Goal: Information Seeking & Learning: Learn about a topic

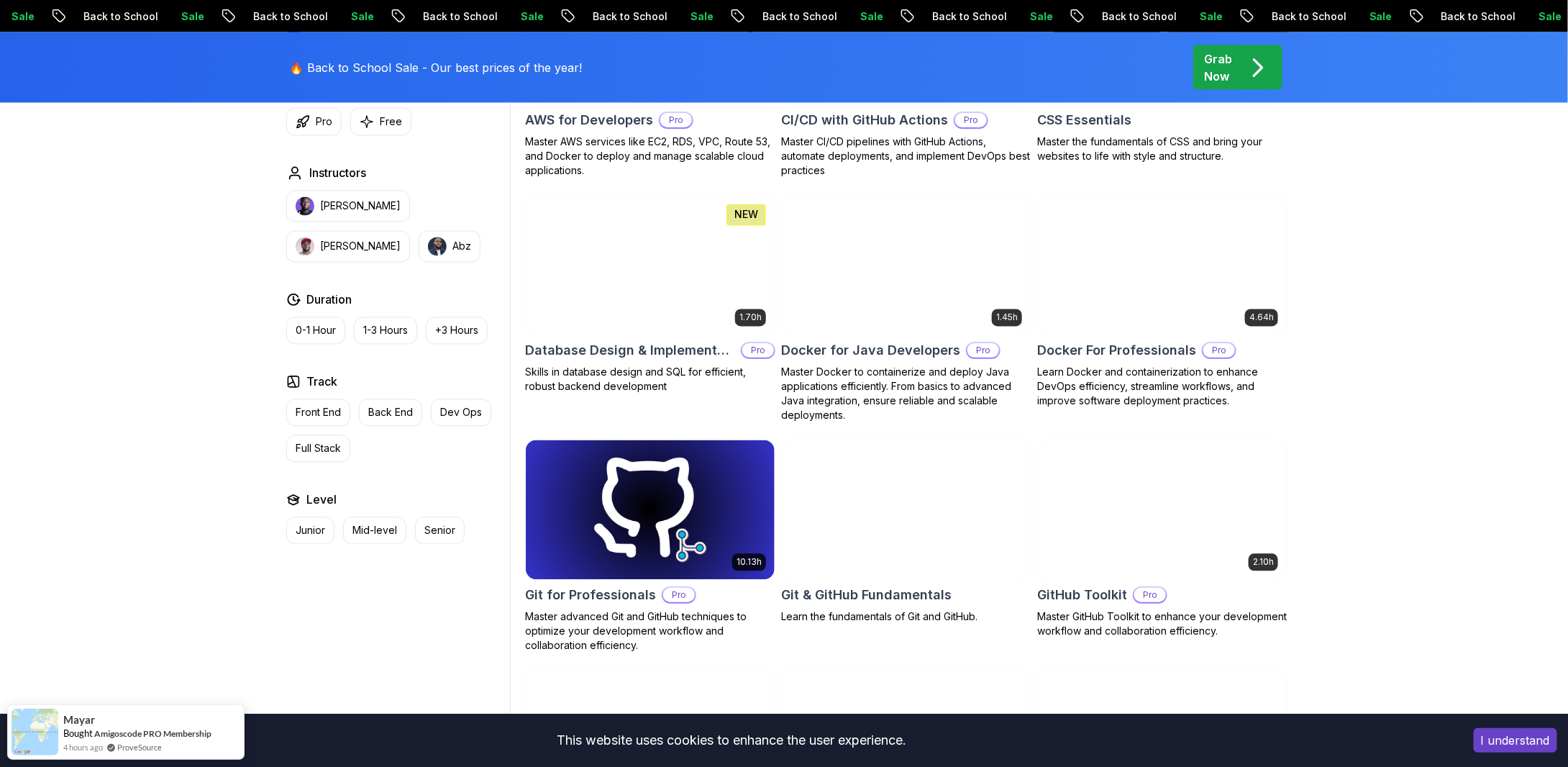
scroll to position [1295, 0]
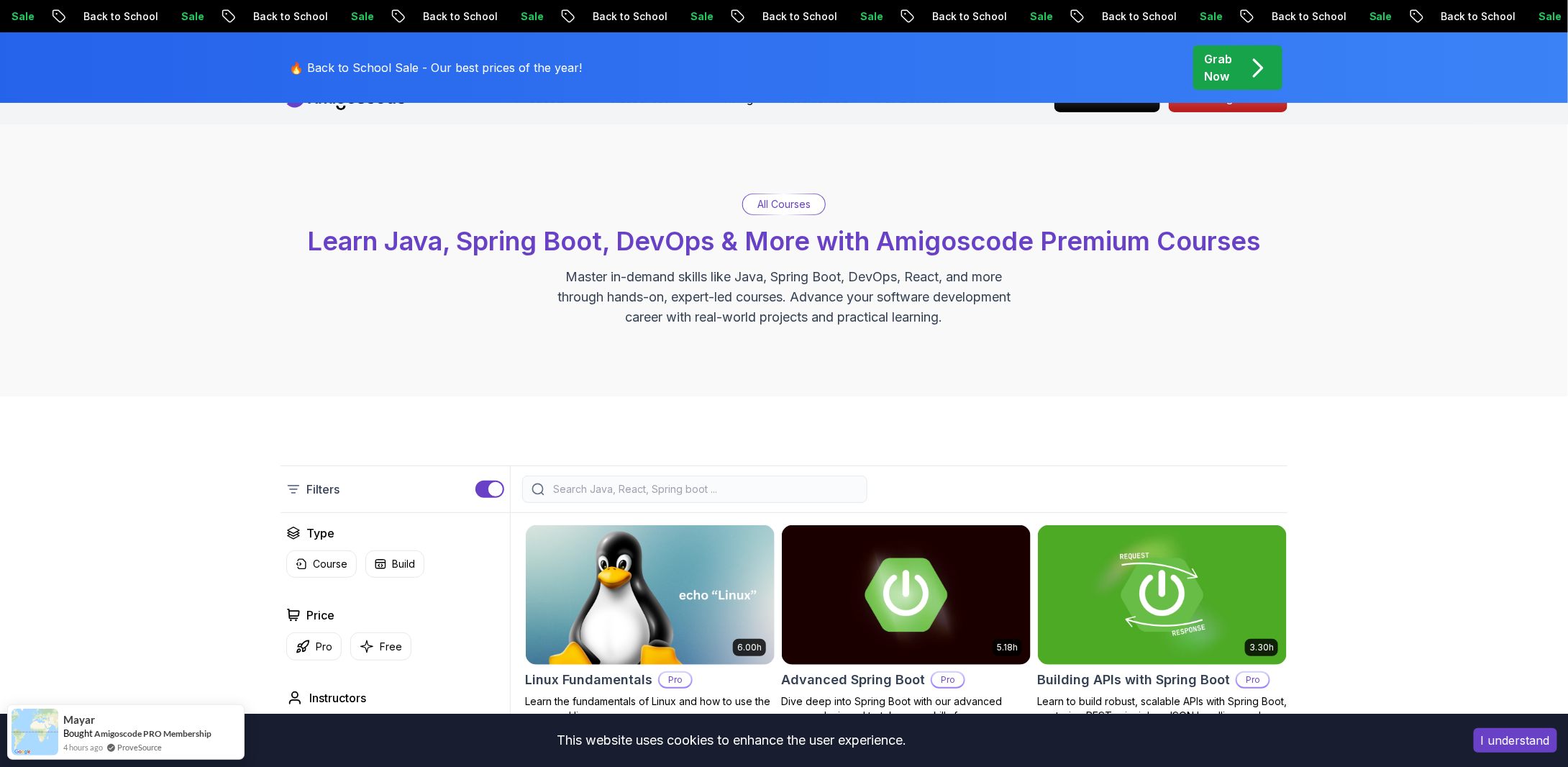
scroll to position [0, 0]
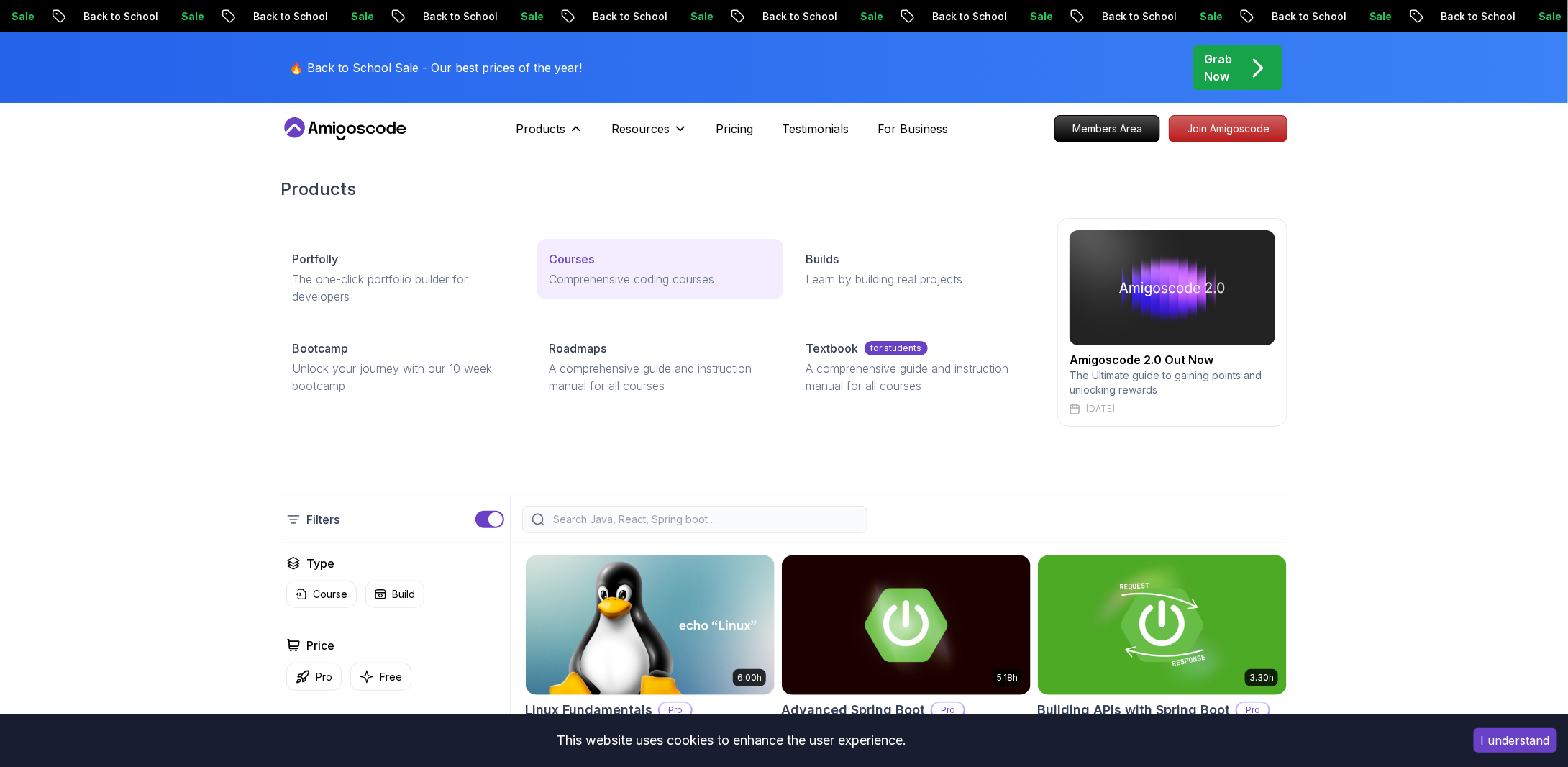
click at [600, 279] on p "Comprehensive coding courses" at bounding box center [660, 279] width 223 height 17
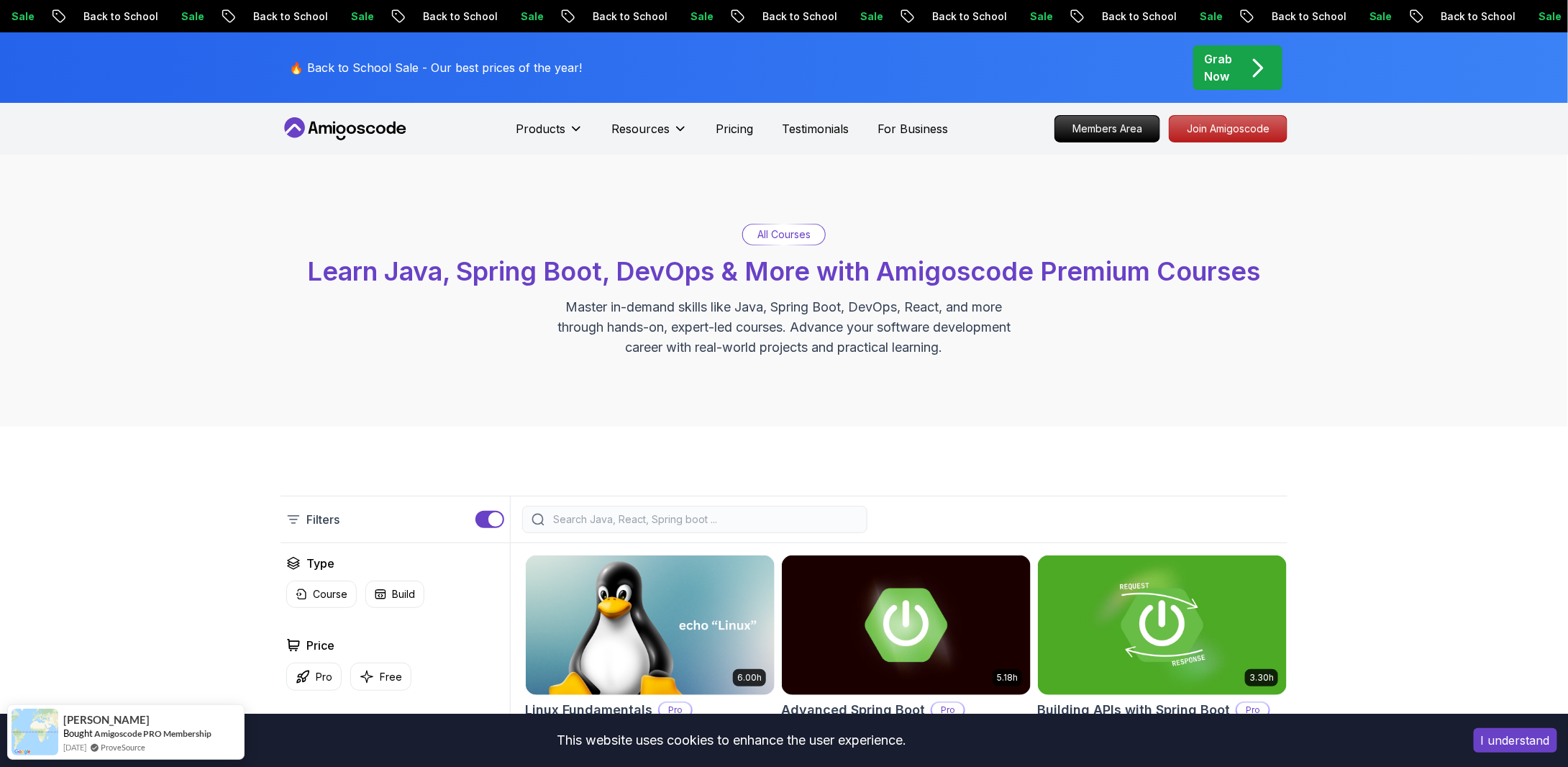
scroll to position [144, 0]
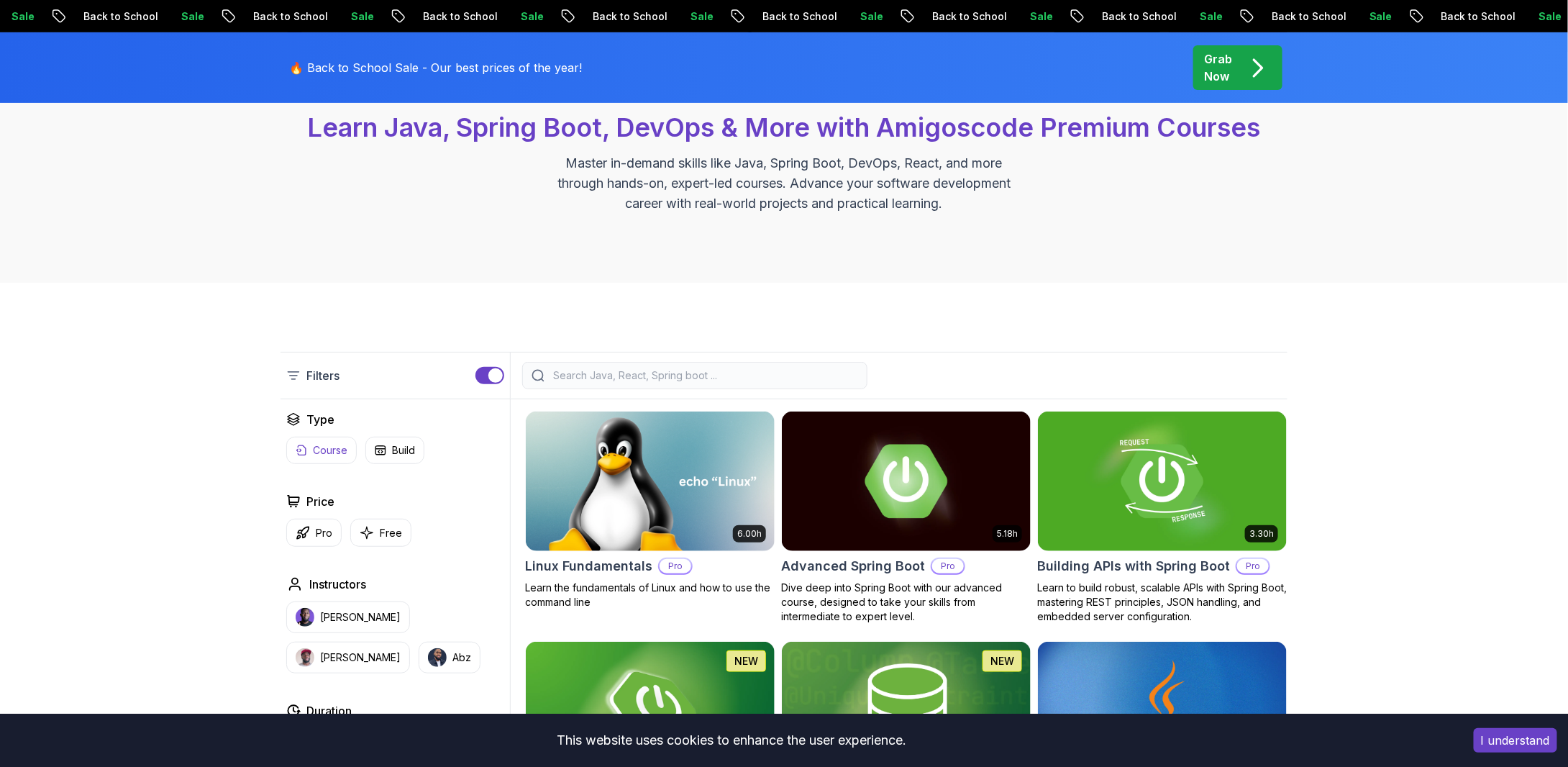
click at [332, 449] on p "Course" at bounding box center [330, 450] width 35 height 14
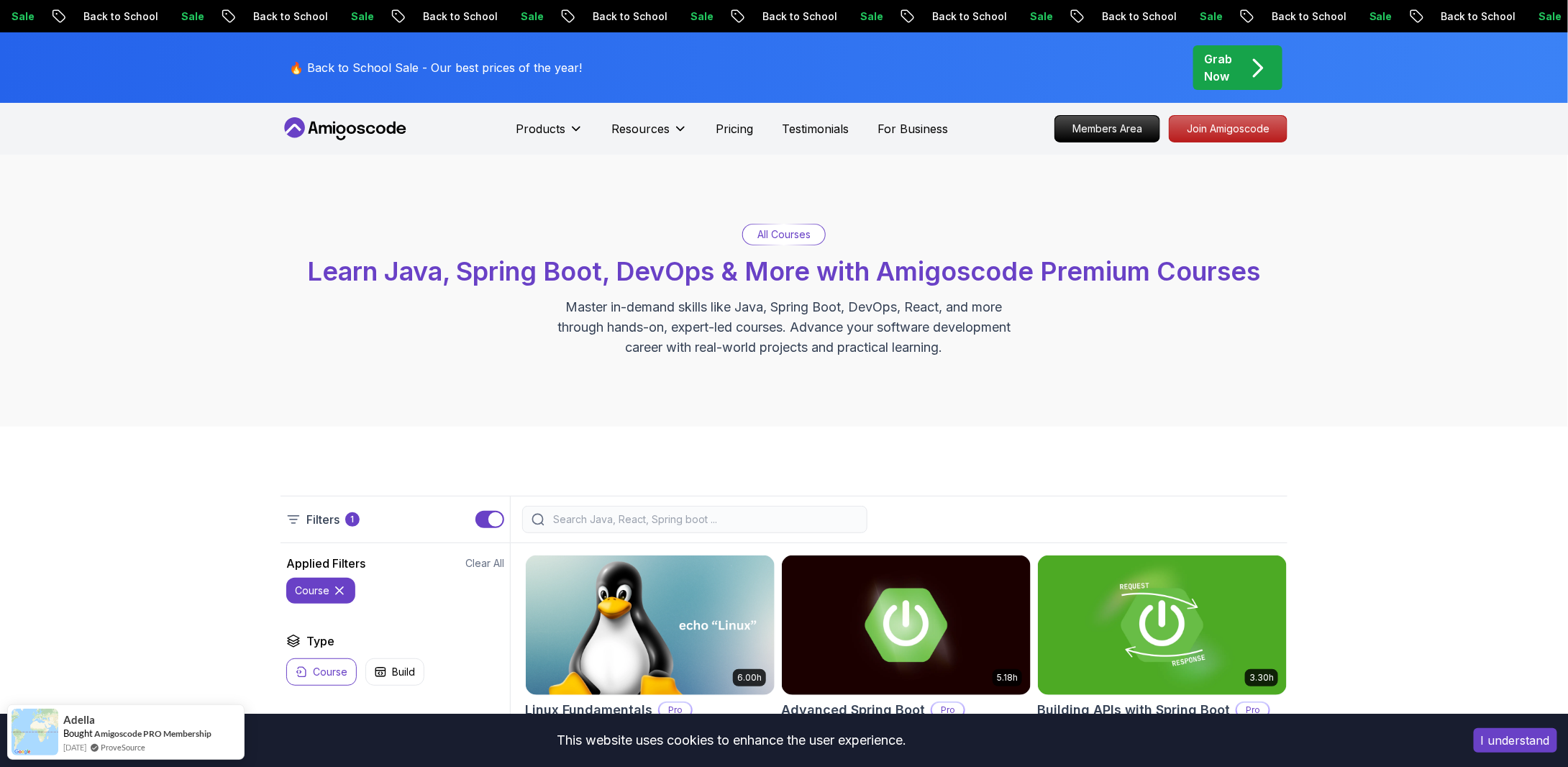
click at [766, 234] on p "All Courses" at bounding box center [784, 234] width 53 height 14
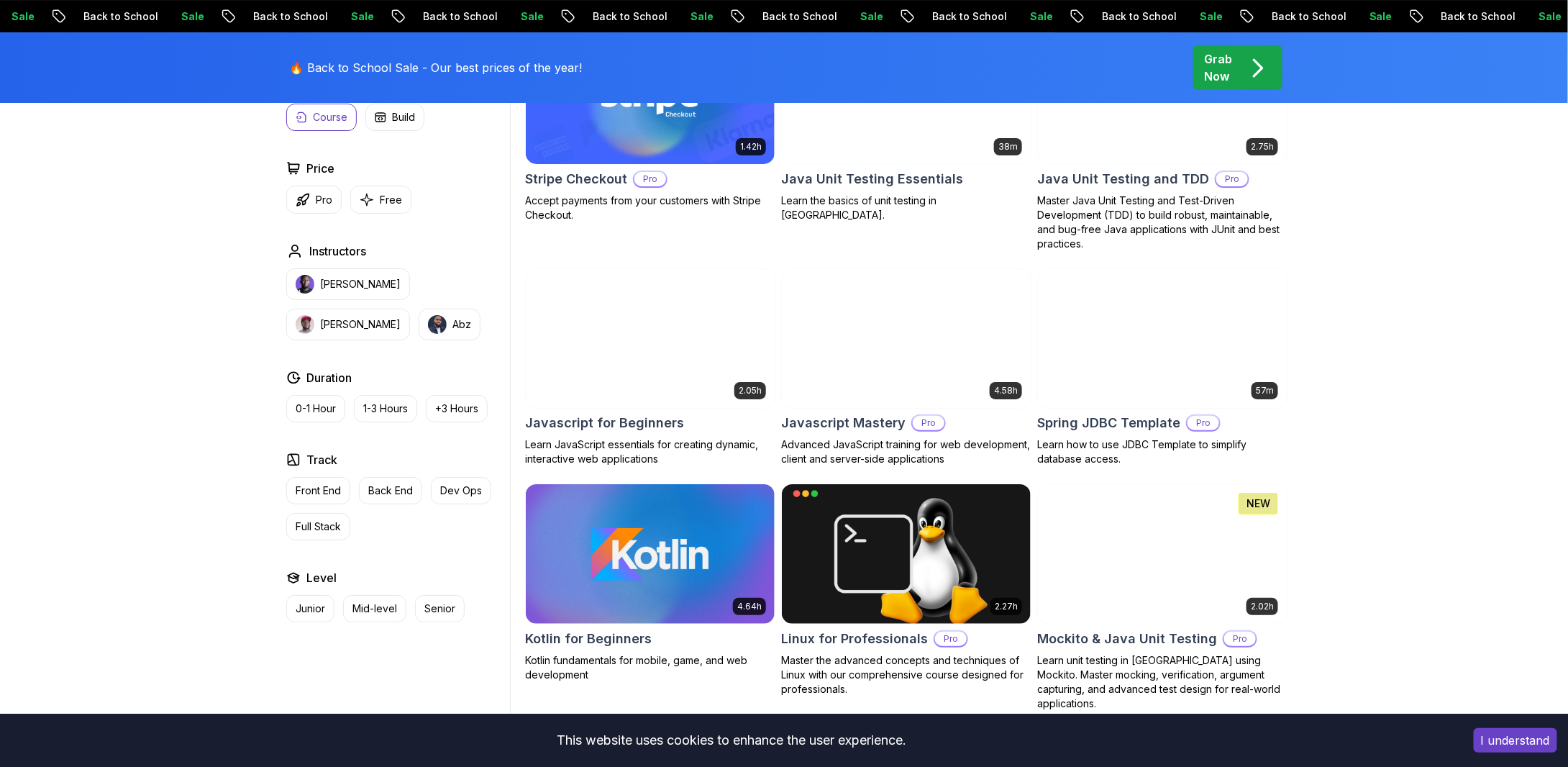
scroll to position [2590, 0]
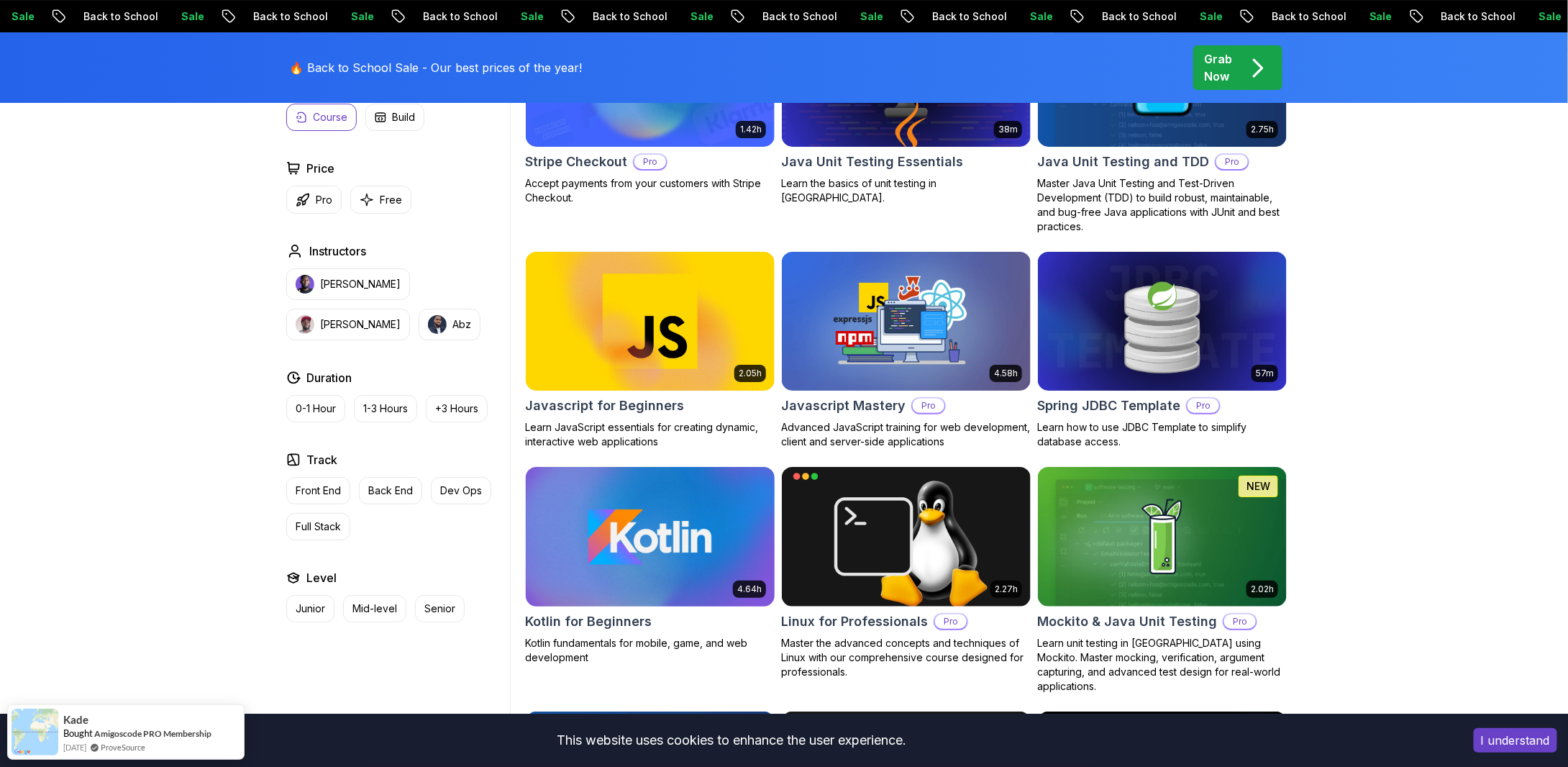
click at [620, 544] on img at bounding box center [649, 536] width 261 height 146
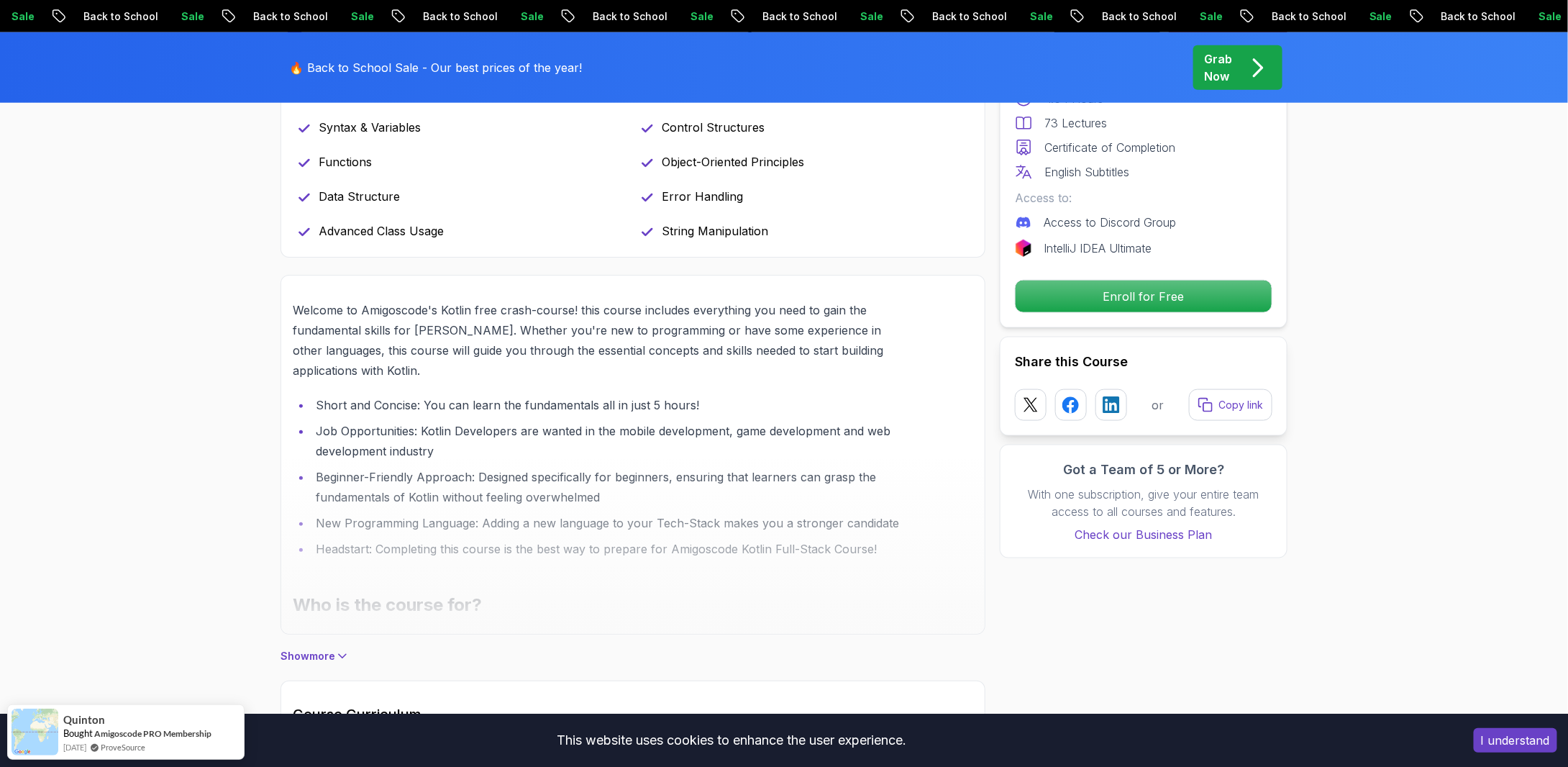
scroll to position [1079, 0]
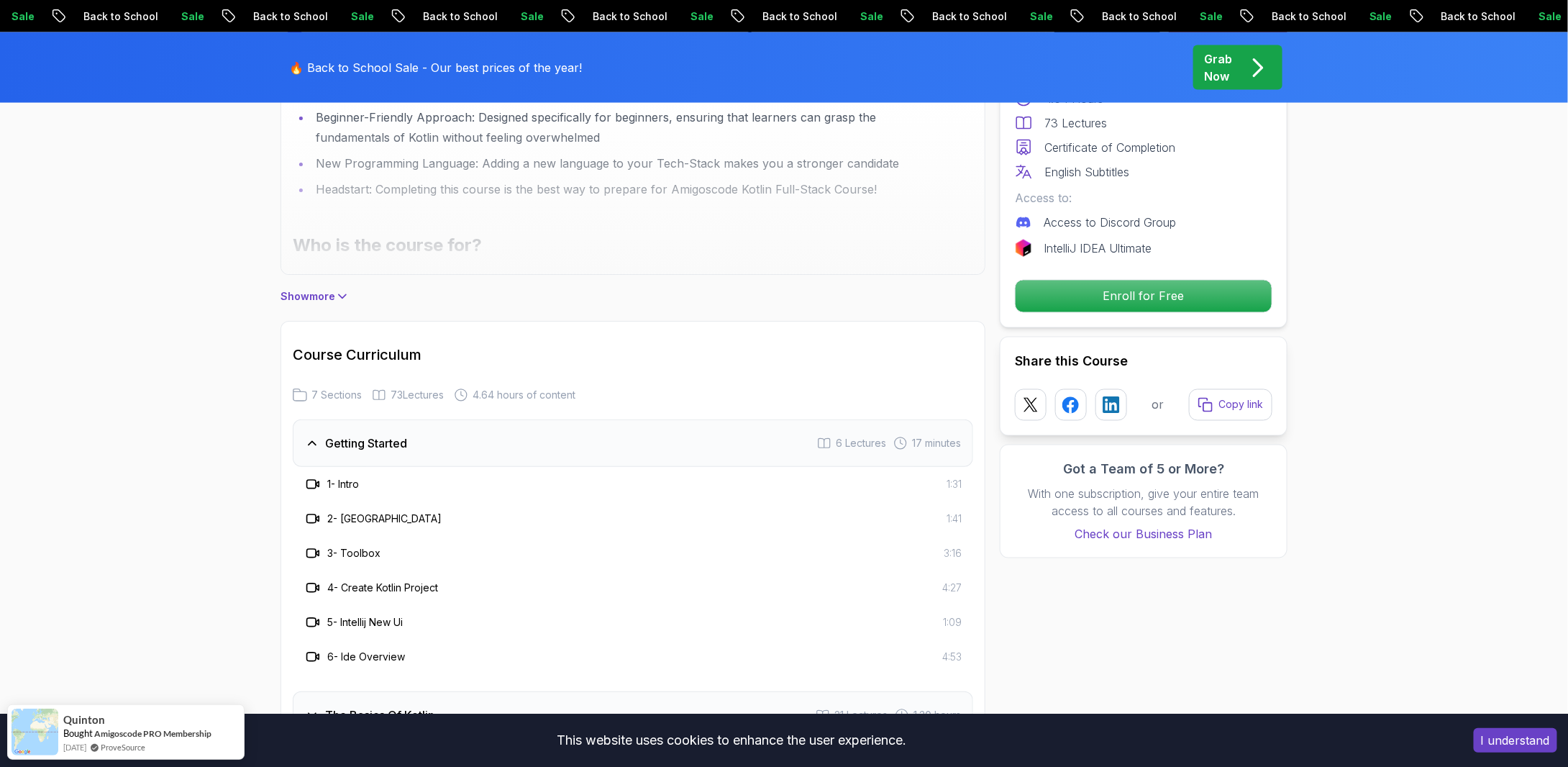
click at [332, 295] on p "Show more" at bounding box center [308, 296] width 54 height 14
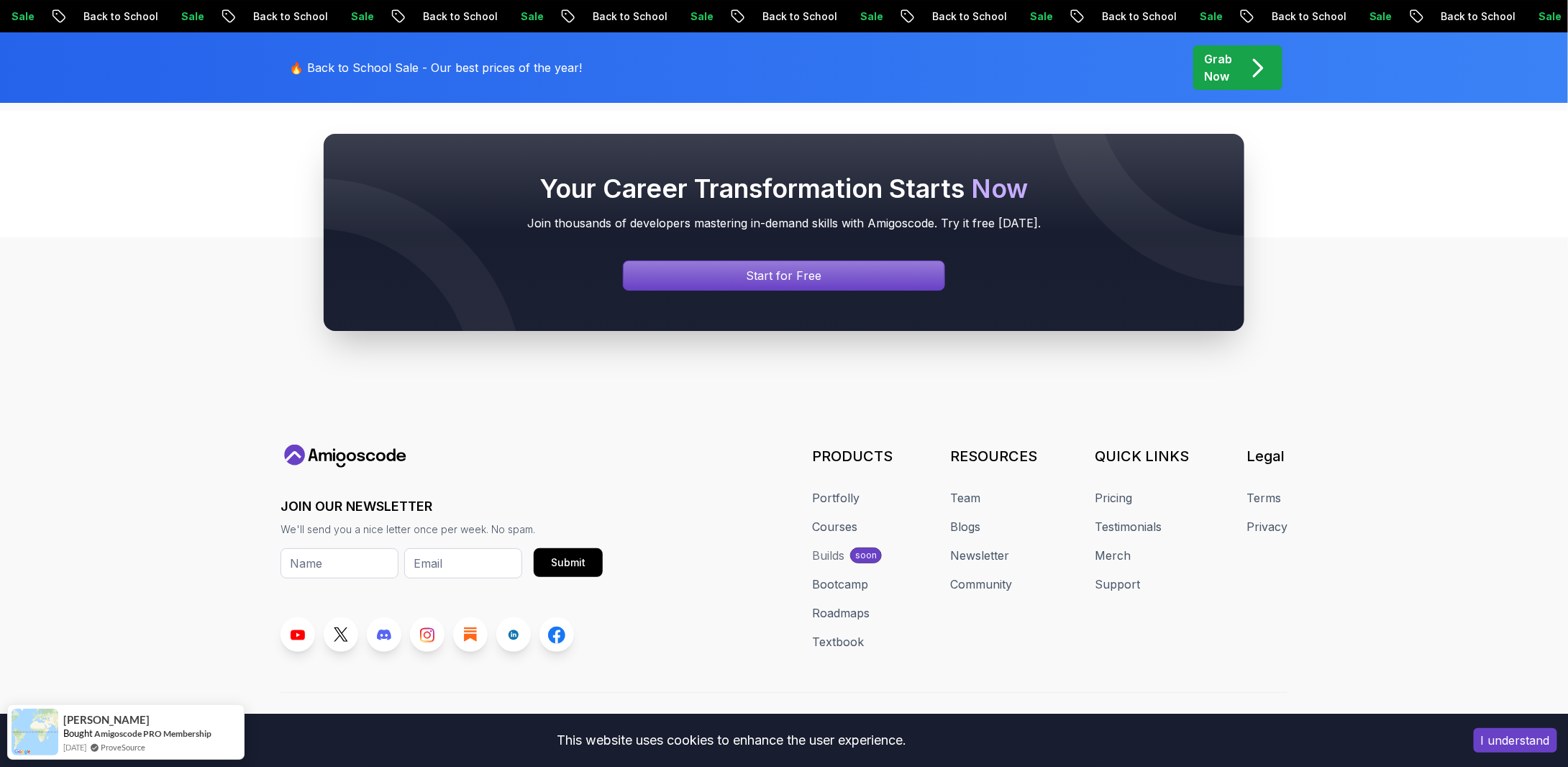
scroll to position [5463, 0]
